Goal: Transaction & Acquisition: Book appointment/travel/reservation

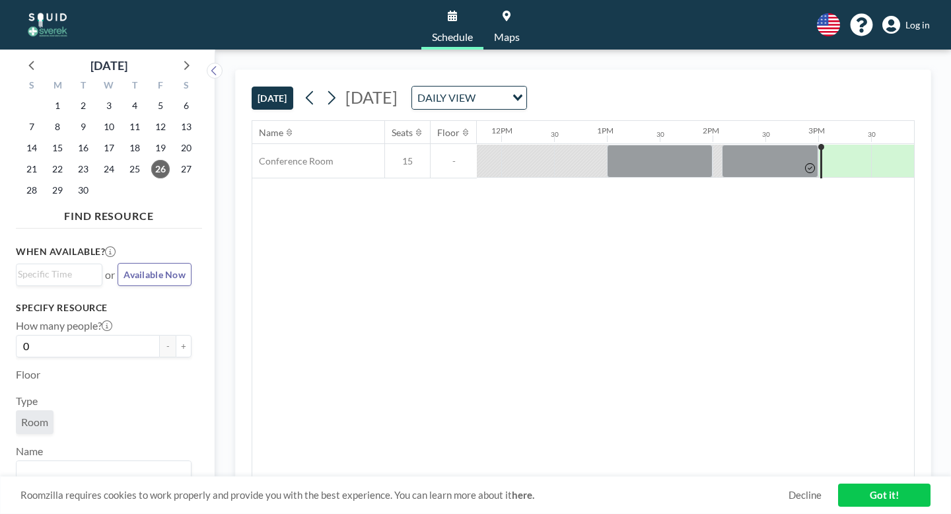
scroll to position [0, 1245]
click at [821, 145] on div at bounding box center [845, 161] width 48 height 33
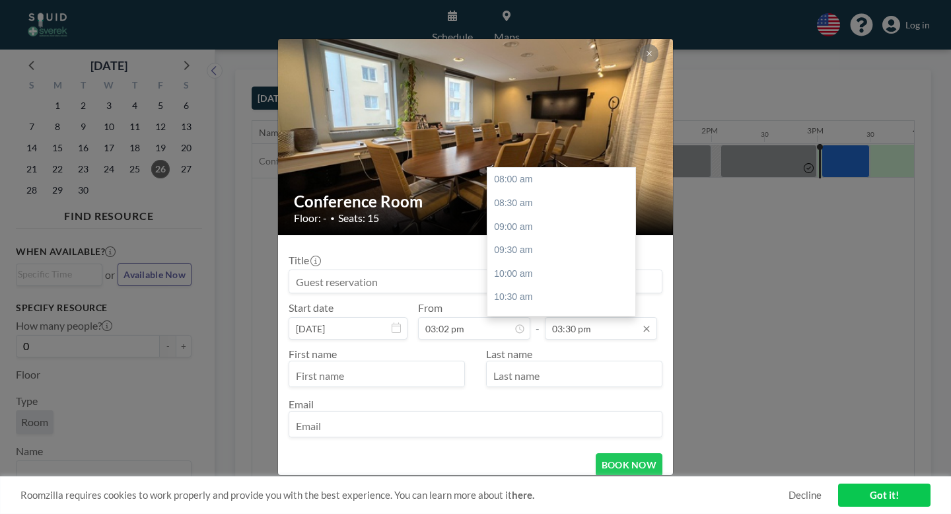
scroll to position [294, 0]
click at [533, 250] on div "04:00 pm" at bounding box center [561, 262] width 148 height 24
type input "04:00 pm"
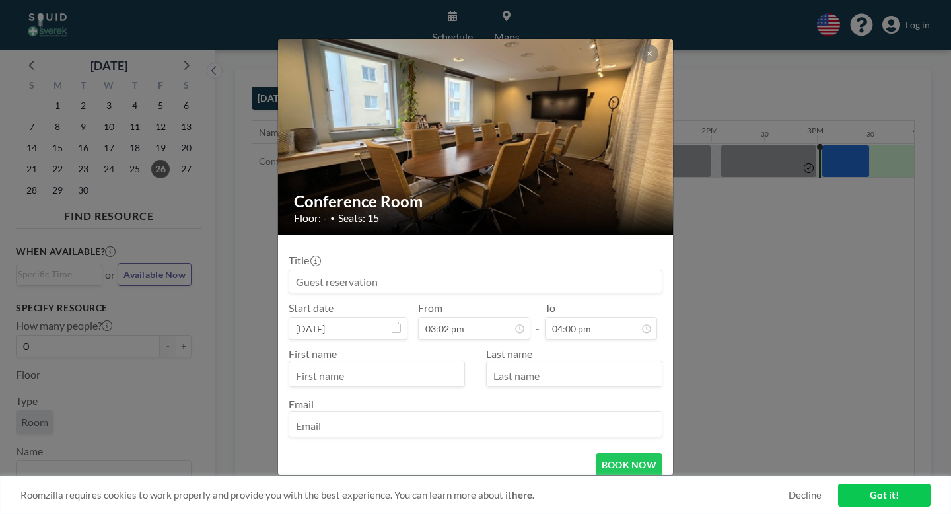
click at [415, 270] on input at bounding box center [475, 281] width 372 height 22
type input "[PERSON_NAME]"
click at [384, 364] on input "text" at bounding box center [376, 375] width 175 height 22
type input "[PERSON_NAME]"
click at [525, 364] on input "text" at bounding box center [574, 375] width 175 height 22
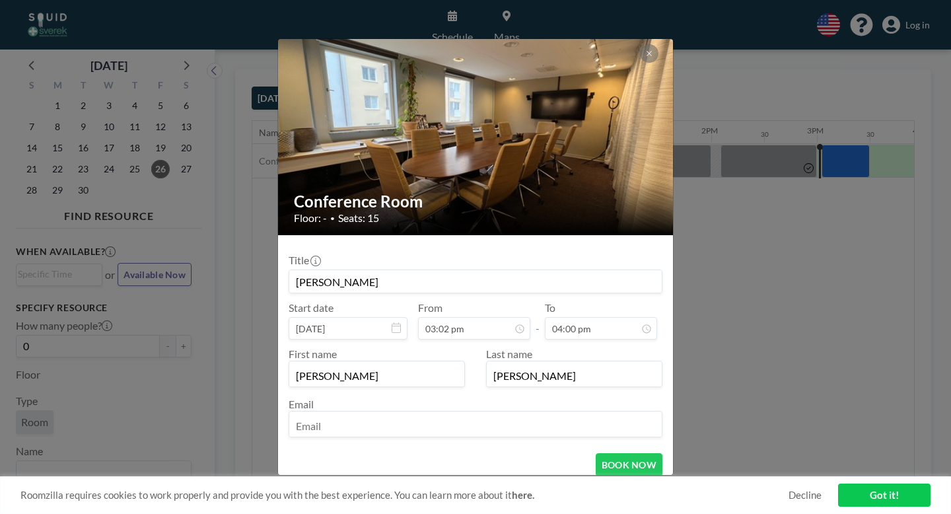
type input "[PERSON_NAME]"
click at [454, 414] on input "email" at bounding box center [475, 425] width 372 height 22
type input "[PERSON_NAME][EMAIL_ADDRESS][DOMAIN_NAME]"
click at [607, 453] on button "BOOK NOW" at bounding box center [629, 464] width 67 height 23
